Goal: Obtain resource: Obtain resource

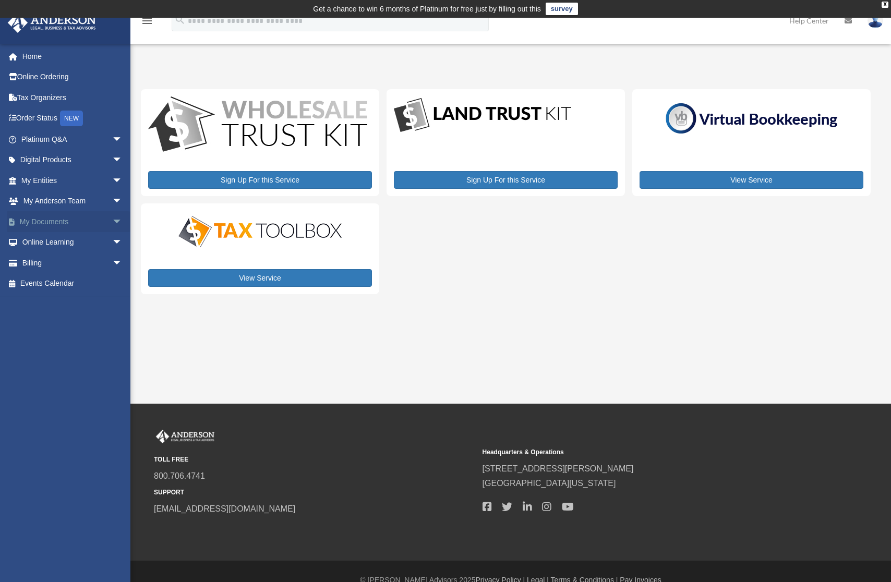
click at [112, 219] on span "arrow_drop_down" at bounding box center [122, 221] width 21 height 21
click at [44, 239] on link "Box" at bounding box center [77, 242] width 124 height 21
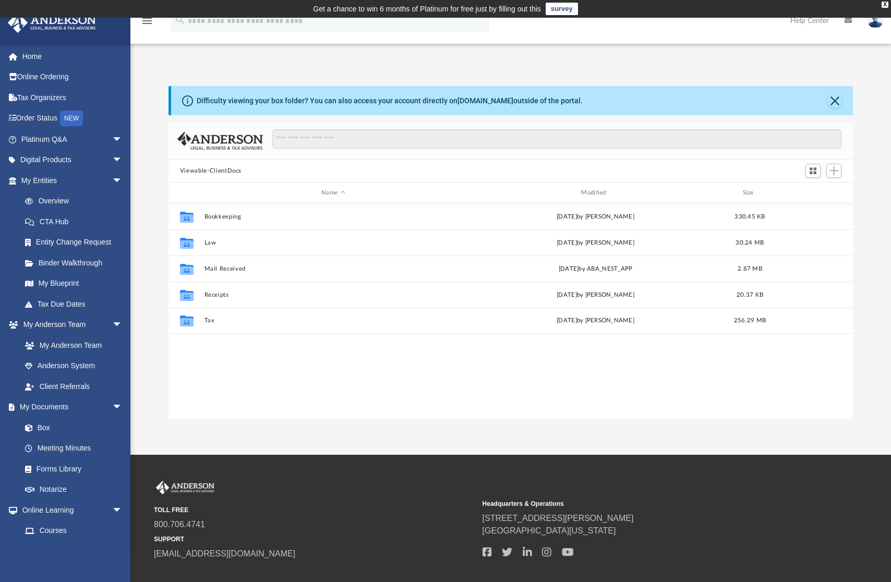
scroll to position [230, 677]
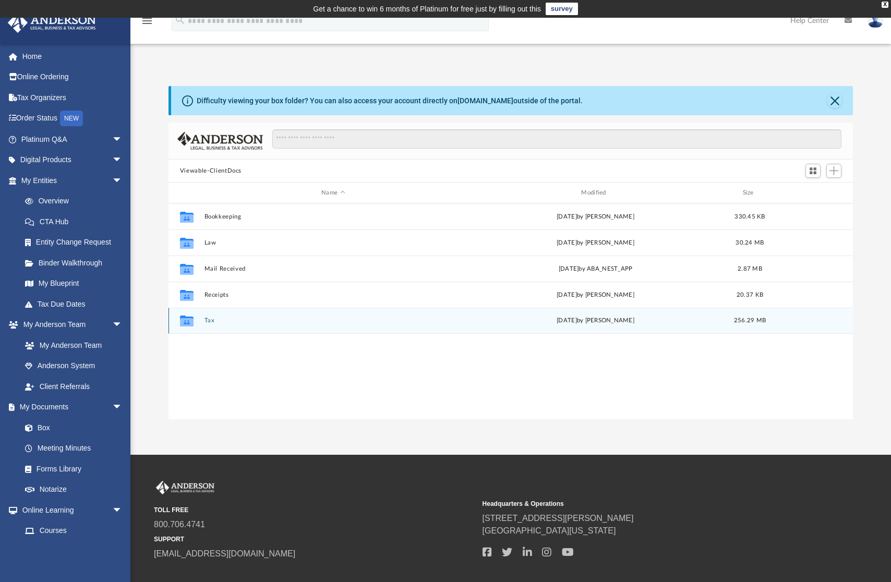
click at [203, 320] on div "Collaborated Folder Tax [DATE] by [PERSON_NAME] 256.29 MB" at bounding box center [510, 321] width 684 height 26
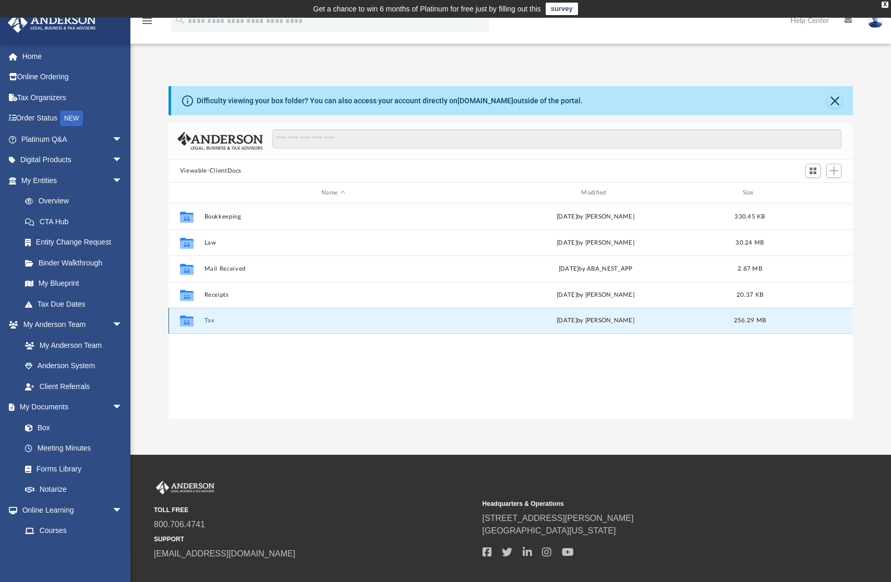
click at [208, 320] on button "Tax" at bounding box center [333, 320] width 258 height 7
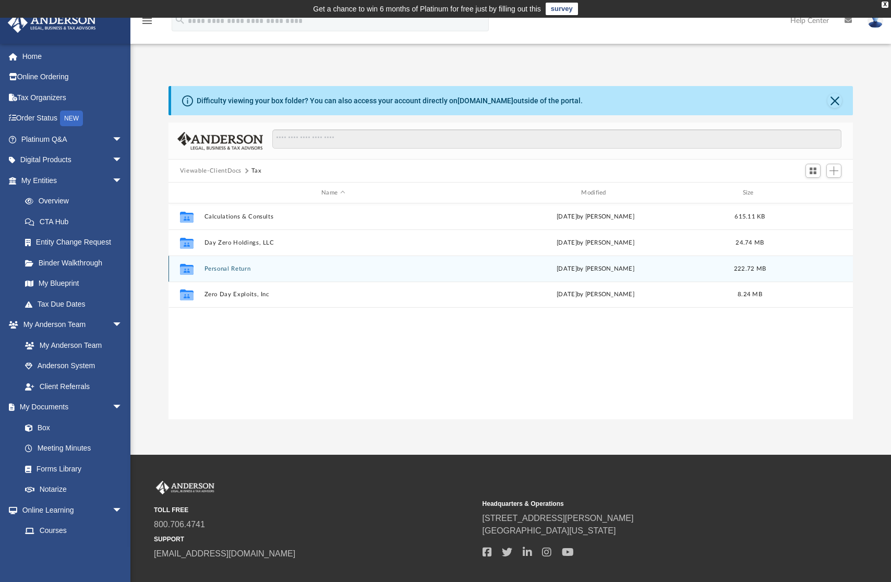
click at [233, 266] on button "Personal Return" at bounding box center [333, 269] width 258 height 7
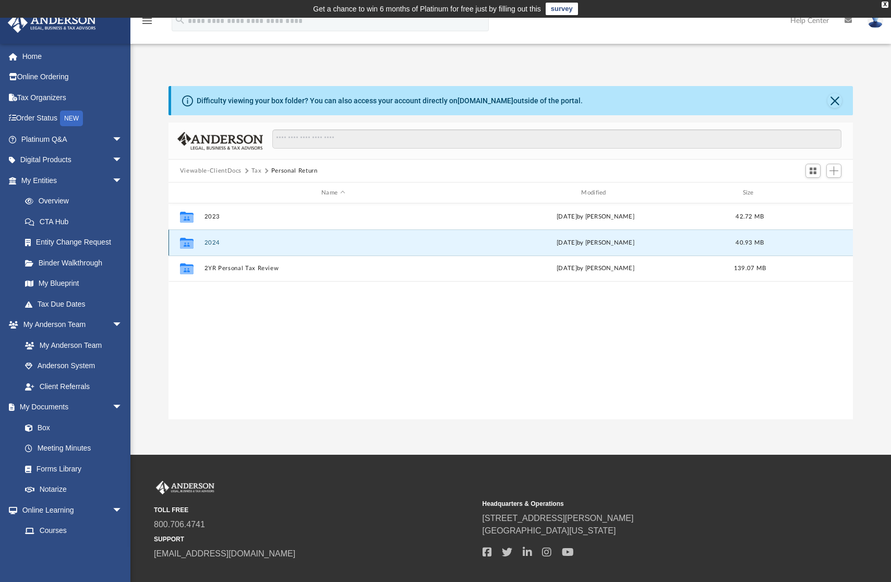
click at [207, 240] on button "2024" at bounding box center [333, 242] width 258 height 7
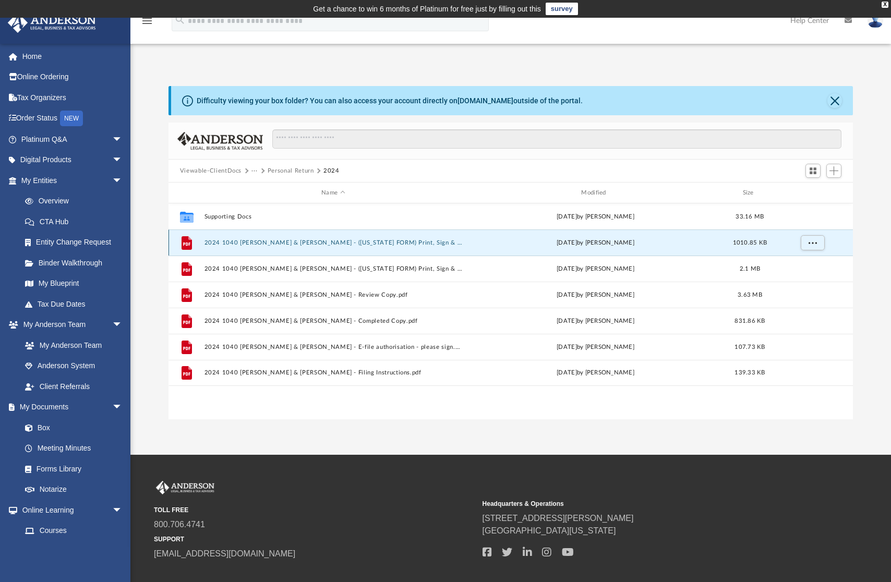
click at [327, 242] on button "2024 1040 [PERSON_NAME] & [PERSON_NAME] - ([US_STATE] FORM) Print, Sign & Mail.…" at bounding box center [333, 242] width 258 height 7
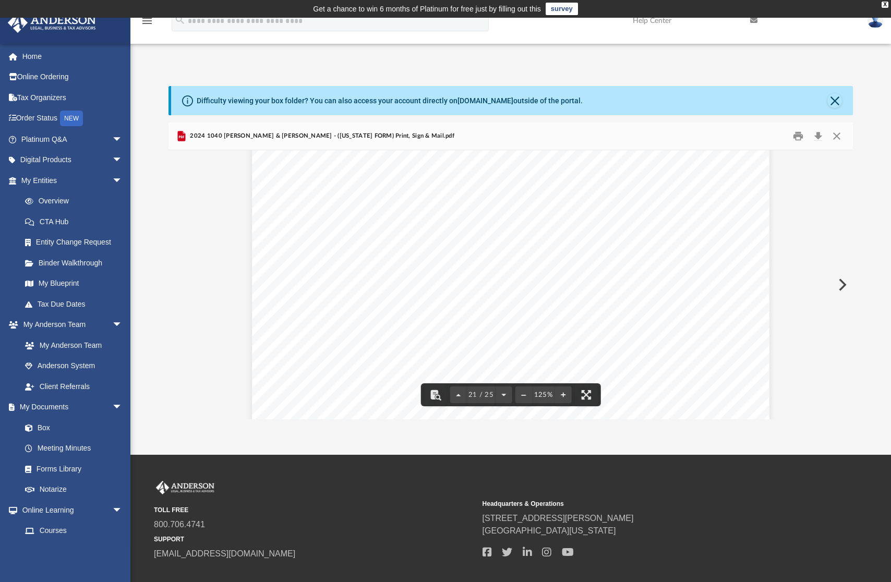
scroll to position [15030, 0]
click at [839, 102] on button "Close" at bounding box center [834, 100] width 15 height 15
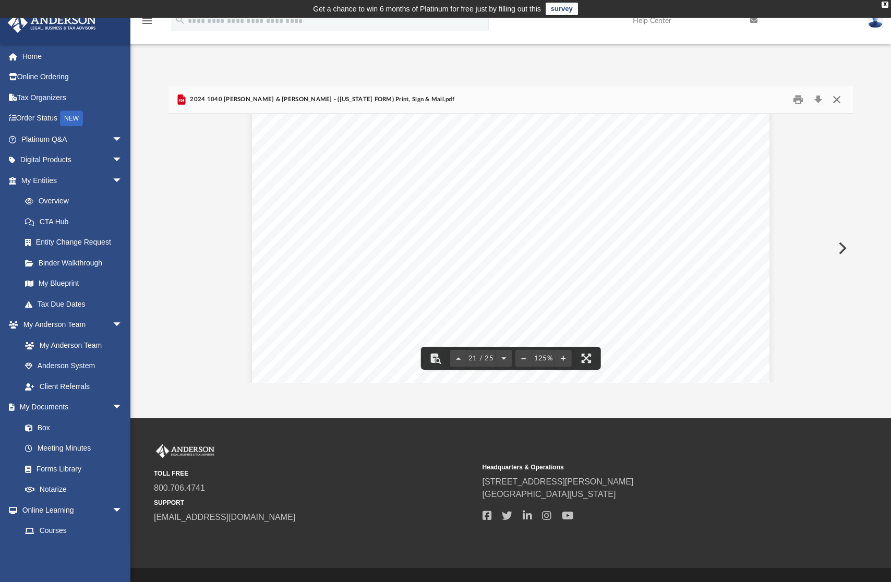
click at [839, 99] on button "Close" at bounding box center [836, 100] width 19 height 16
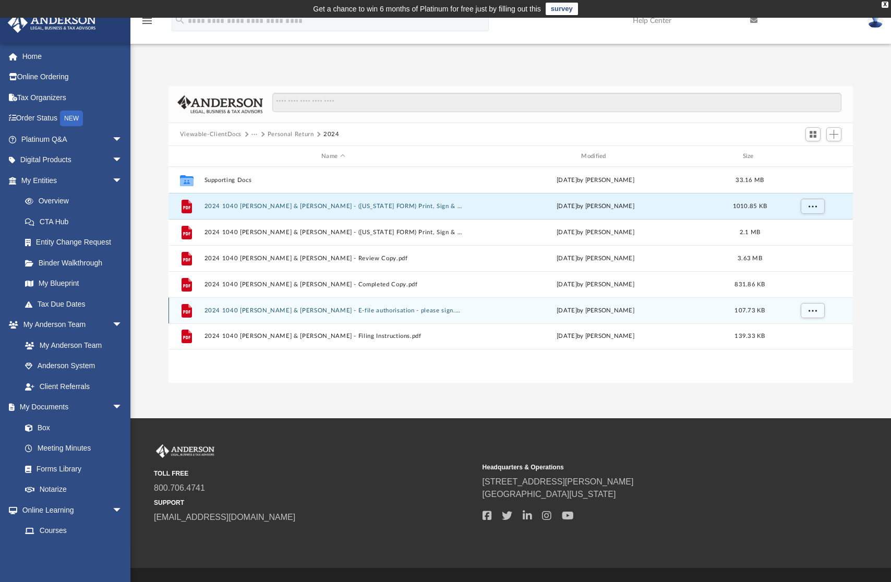
click at [414, 310] on button "2024 1040 [PERSON_NAME] & [PERSON_NAME] - E-file authorisation - please sign.pdf" at bounding box center [333, 310] width 258 height 7
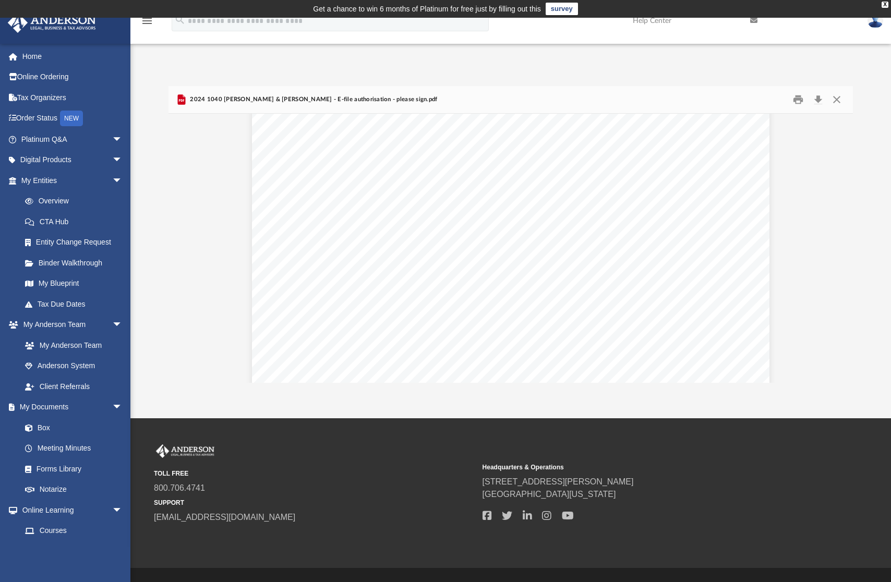
scroll to position [322, 0]
click at [834, 99] on button "Close" at bounding box center [836, 100] width 19 height 16
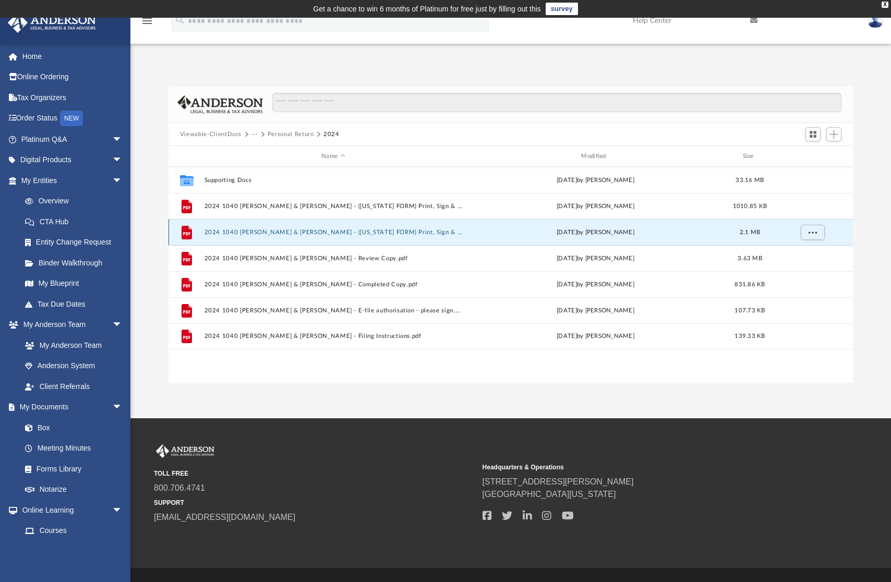
click at [374, 233] on button "2024 1040 [PERSON_NAME] & [PERSON_NAME] - ([US_STATE] FORM) Print, Sign & Mail.…" at bounding box center [333, 232] width 258 height 7
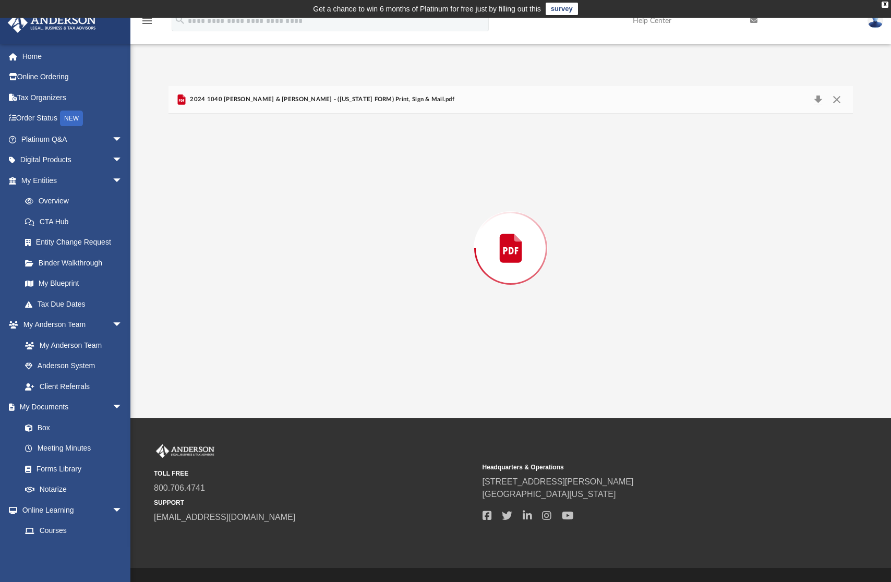
scroll to position [52332, 0]
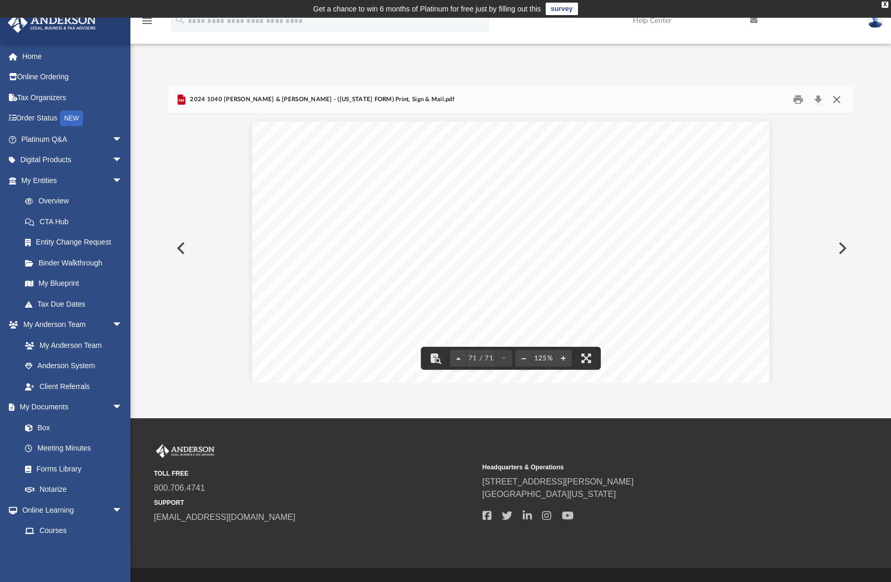
click at [835, 101] on button "Close" at bounding box center [836, 100] width 19 height 16
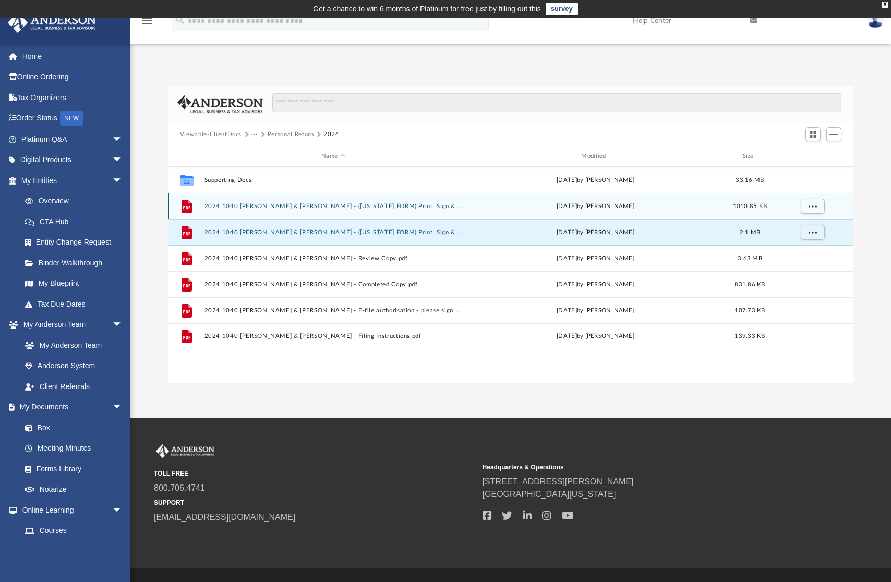
click at [399, 200] on div "File 2024 1040 [PERSON_NAME] & [PERSON_NAME] - ([US_STATE] FORM) Print, Sign & …" at bounding box center [510, 206] width 684 height 26
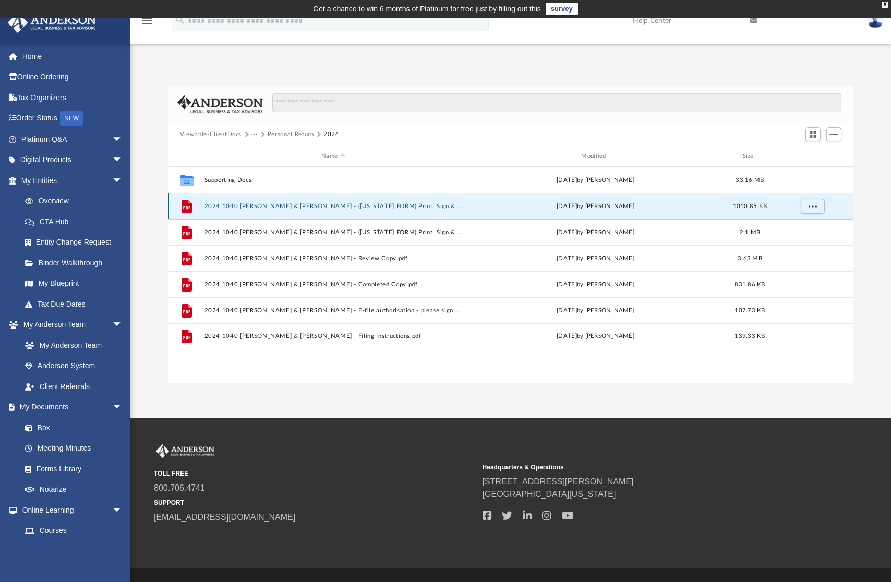
click at [400, 204] on button "2024 1040 [PERSON_NAME] & [PERSON_NAME] - ([US_STATE] FORM) Print, Sign & Mail.…" at bounding box center [333, 206] width 258 height 7
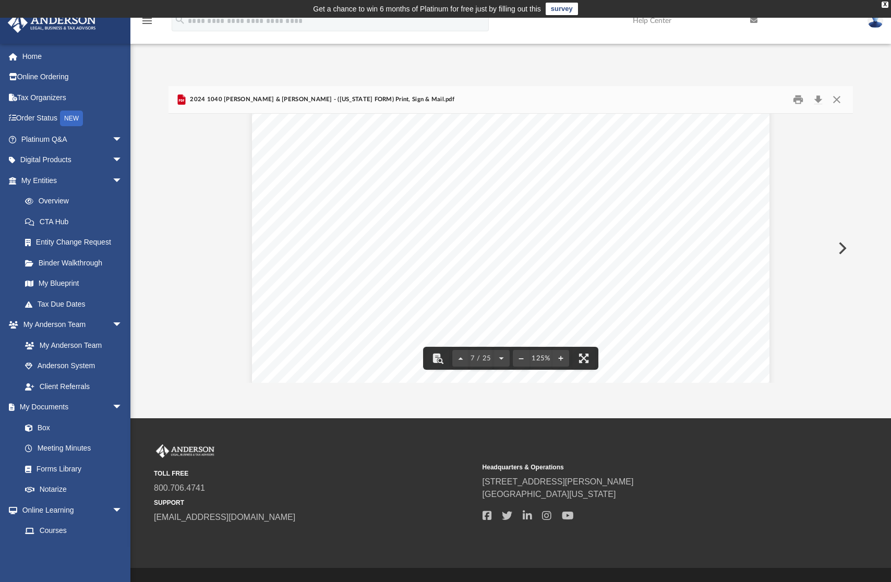
scroll to position [4591, 0]
click at [835, 99] on button "Close" at bounding box center [836, 100] width 19 height 16
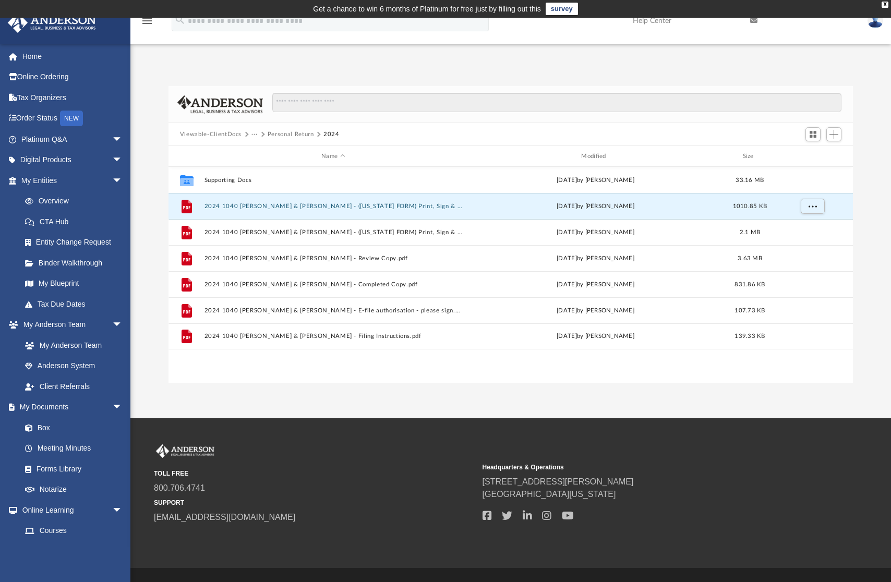
click at [289, 134] on button "Personal Return" at bounding box center [291, 134] width 46 height 9
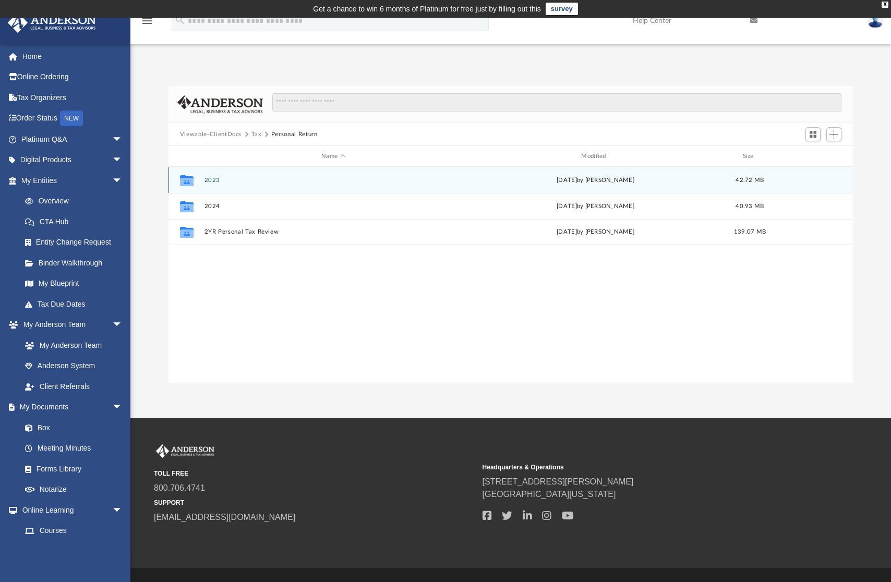
click at [208, 184] on button "2023" at bounding box center [333, 180] width 258 height 7
